Goal: Transaction & Acquisition: Book appointment/travel/reservation

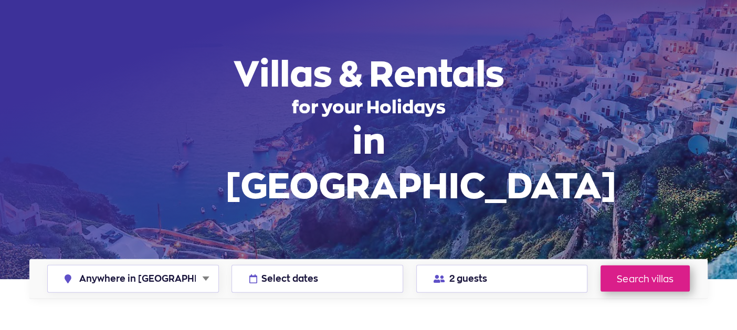
scroll to position [105, 0]
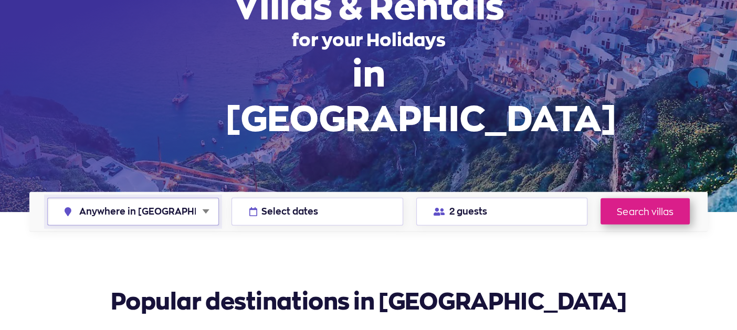
click at [138, 198] on select "Anywhere in Greece Athens Chalkidiki Corfu Crete Kefalonia Milos Mykonos Naxos …" at bounding box center [133, 211] width 170 height 27
click at [139, 198] on select "Anywhere in Greece Athens Chalkidiki Corfu Crete Kefalonia Milos Mykonos Naxos …" at bounding box center [133, 211] width 170 height 27
select select "[PERSON_NAME]"
click at [48, 198] on select "Anywhere in Greece Athens Chalkidiki Corfu Crete Kefalonia Milos Mykonos Naxos …" at bounding box center [133, 211] width 170 height 27
drag, startPoint x: 623, startPoint y: 175, endPoint x: 590, endPoint y: 185, distance: 34.0
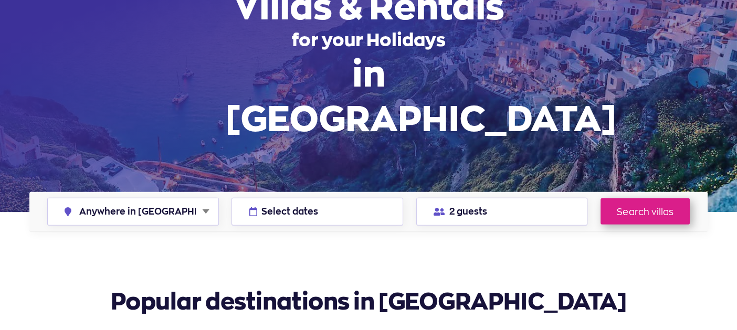
click at [623, 198] on link "Search villas" at bounding box center [644, 211] width 89 height 26
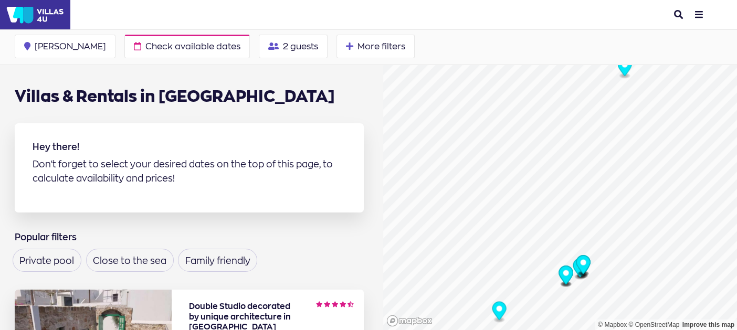
click at [29, 12] on img at bounding box center [35, 14] width 70 height 29
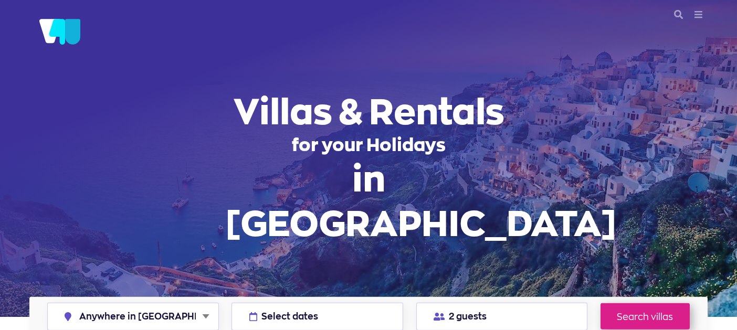
select select "[PERSON_NAME]"
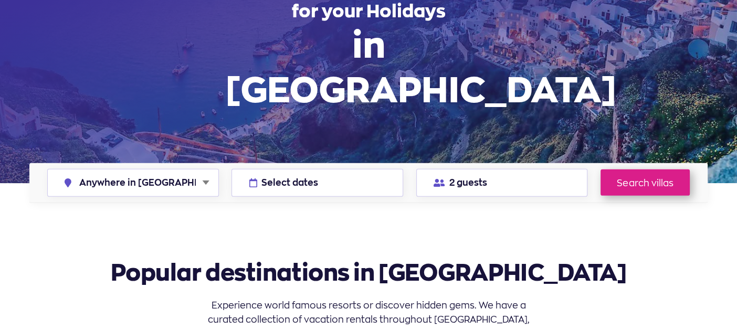
scroll to position [157, 0]
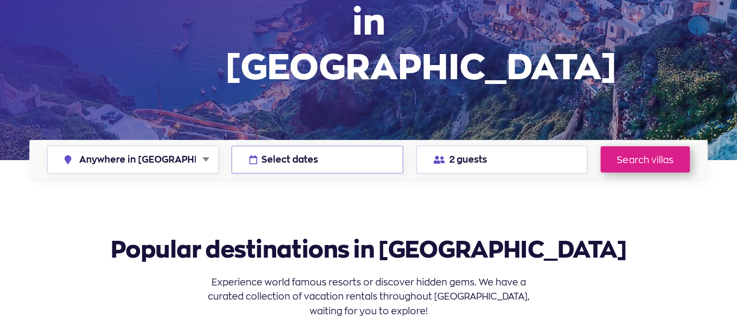
click at [308, 155] on span "Select dates" at bounding box center [289, 159] width 57 height 9
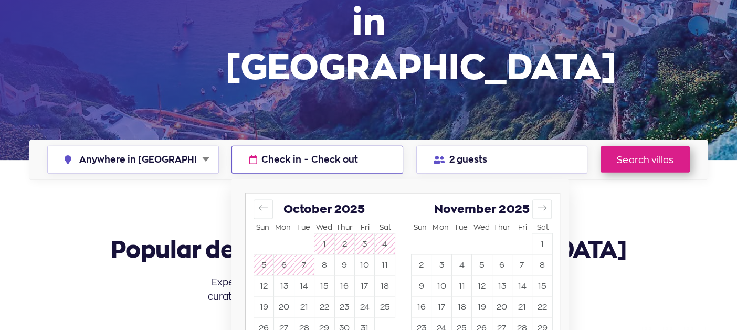
click at [152, 221] on div at bounding box center [368, 165] width 737 height 330
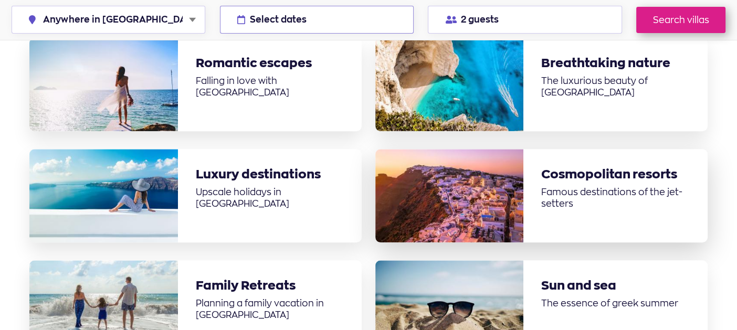
scroll to position [1207, 0]
